Goal: Entertainment & Leisure: Consume media (video, audio)

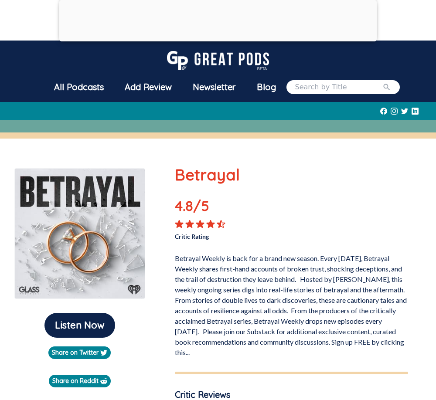
scroll to position [23, 0]
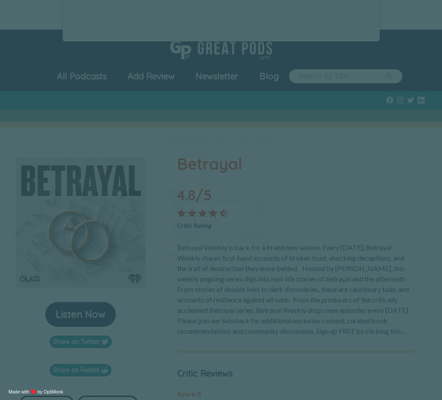
click at [267, 136] on span "X" at bounding box center [266, 138] width 5 height 7
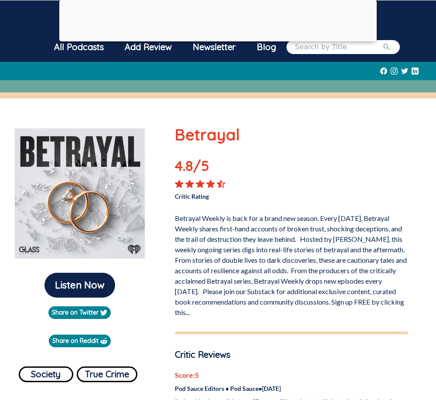
scroll to position [0, 0]
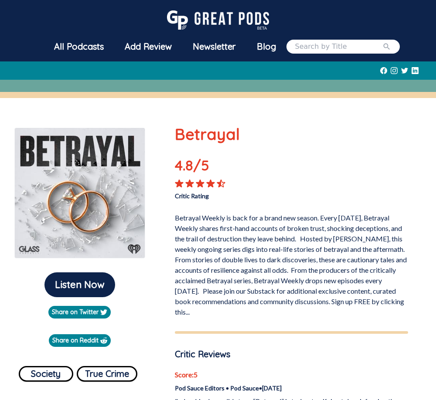
scroll to position [67, 0]
